Goal: Navigation & Orientation: Find specific page/section

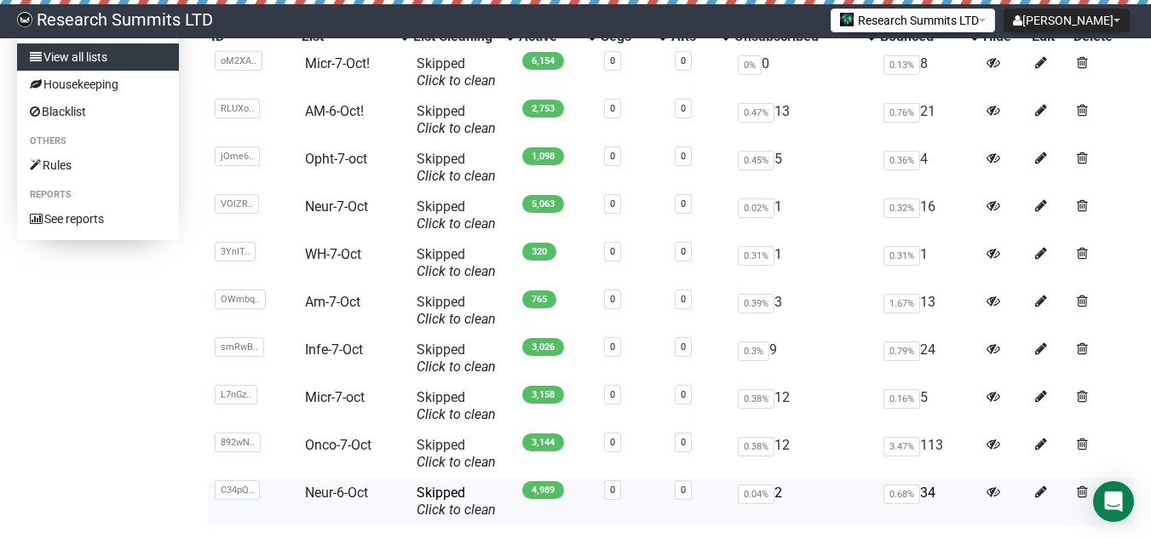
scroll to position [256, 0]
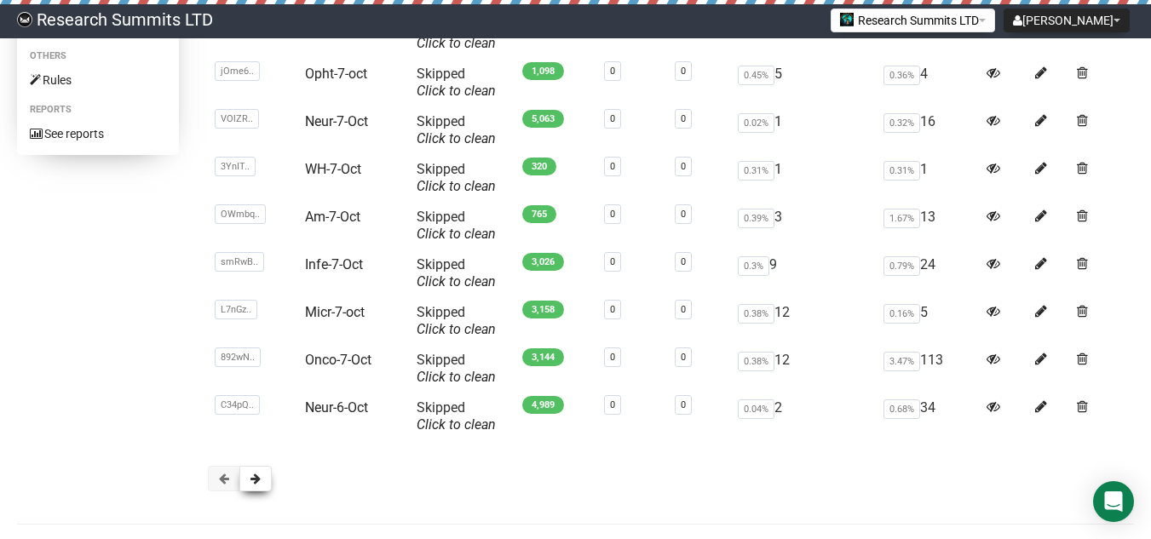
click at [248, 474] on button at bounding box center [255, 479] width 32 height 26
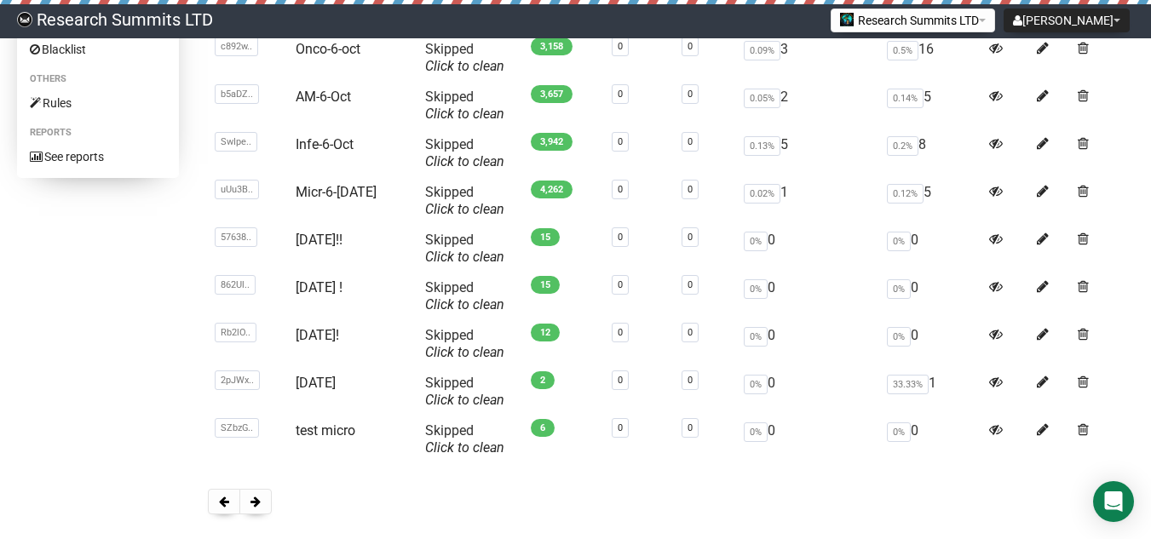
scroll to position [318, 0]
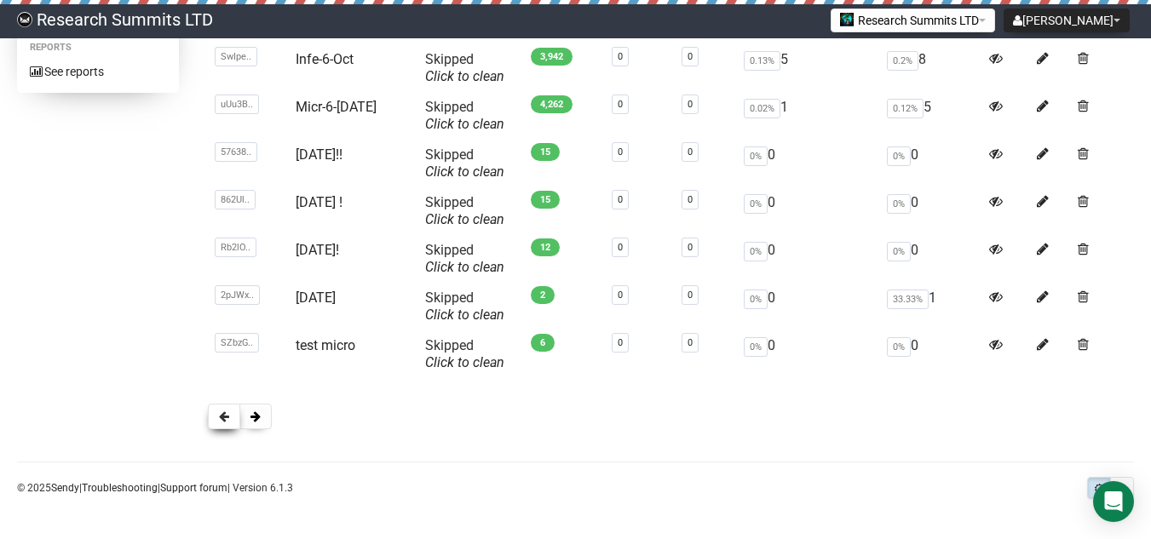
click at [213, 413] on button at bounding box center [224, 417] width 32 height 26
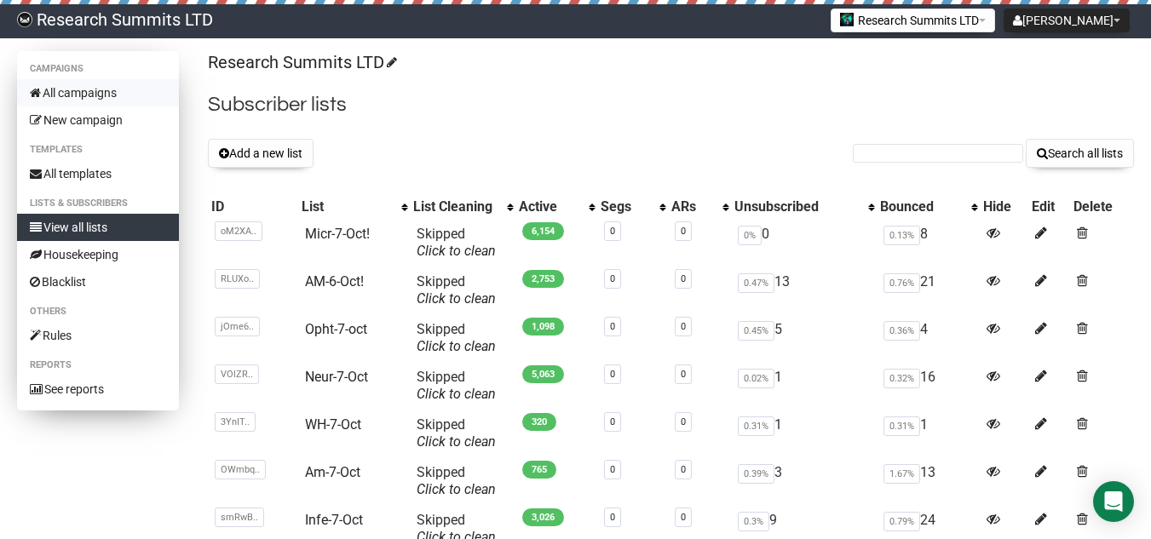
click at [68, 91] on link "All campaigns" at bounding box center [98, 92] width 162 height 27
